Goal: Task Accomplishment & Management: Manage account settings

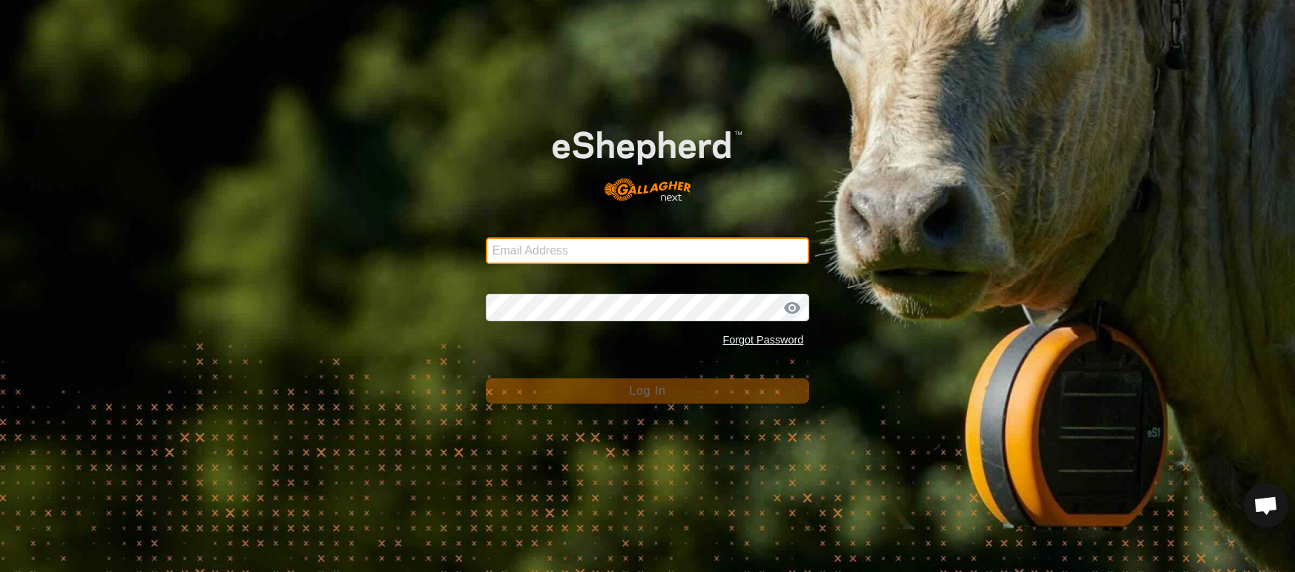
type input "deeremond@gmail.com"
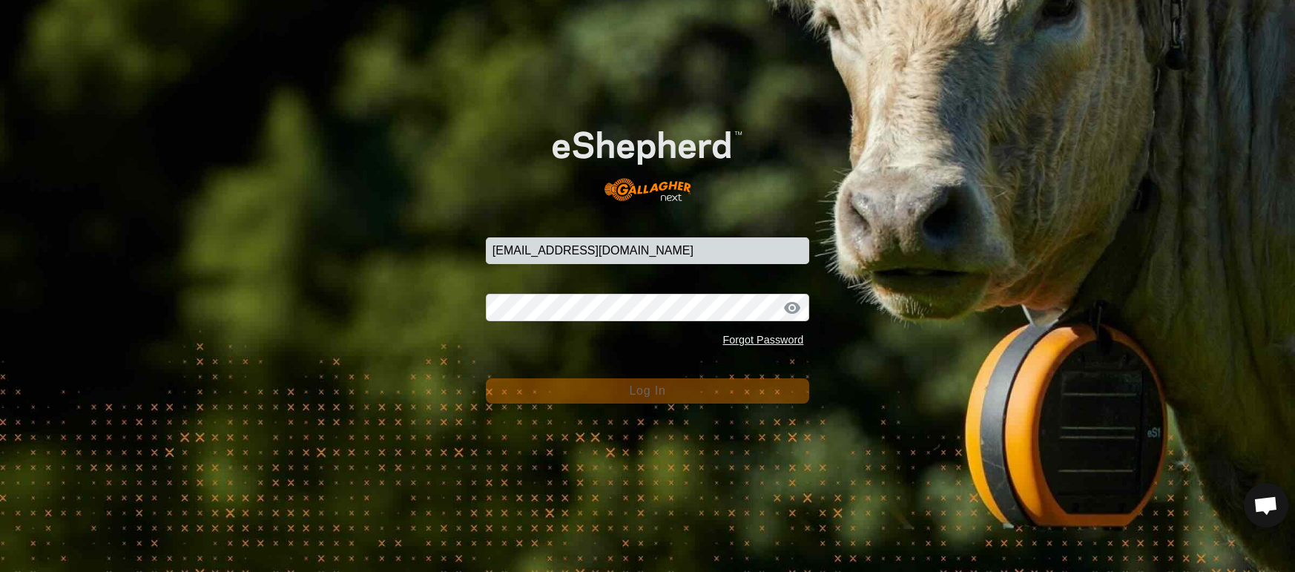
click at [620, 398] on button "Log In" at bounding box center [648, 390] width 324 height 25
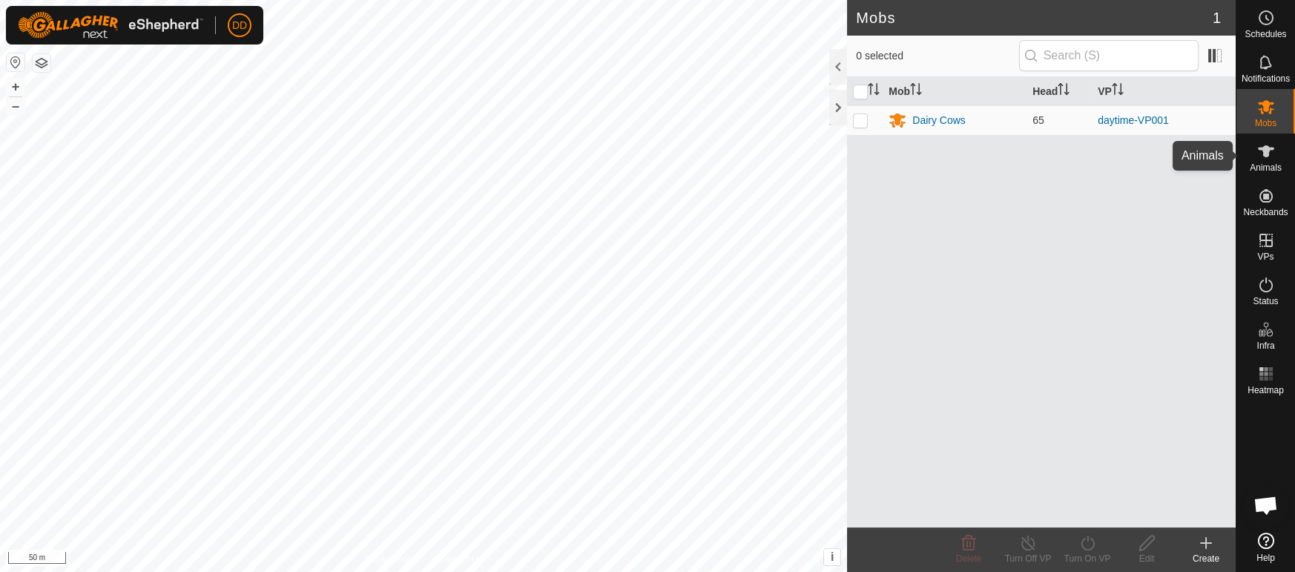
click at [1271, 161] on es-animals-svg-icon at bounding box center [1266, 151] width 27 height 24
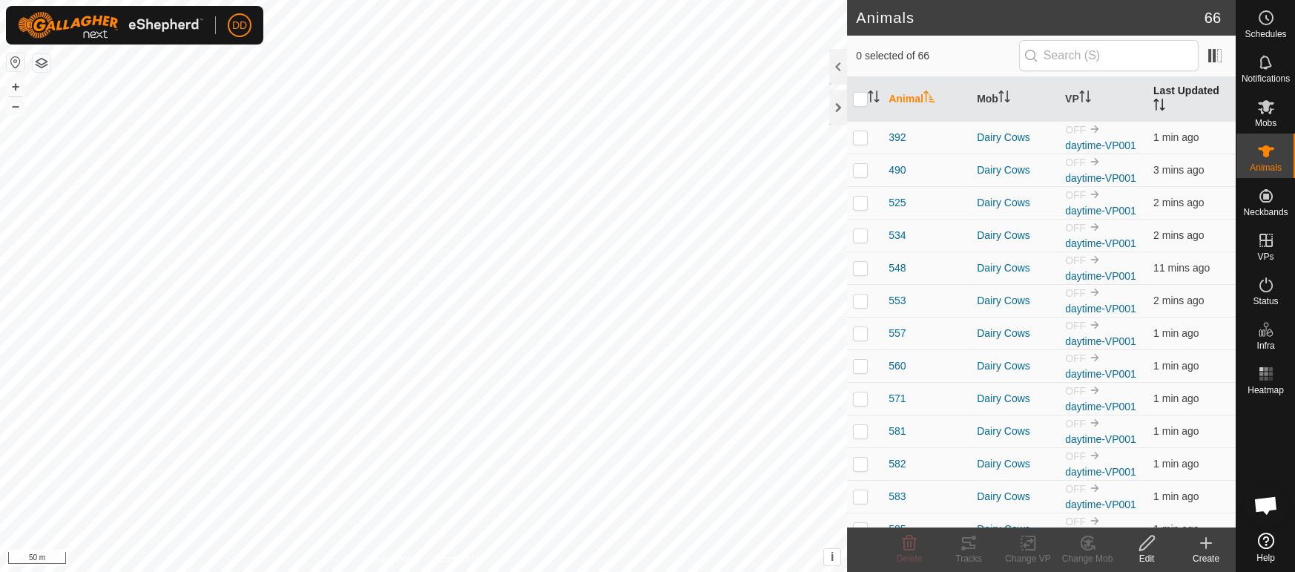
click at [1173, 96] on th "Last Updated" at bounding box center [1192, 99] width 88 height 45
